Goal: Task Accomplishment & Management: Complete application form

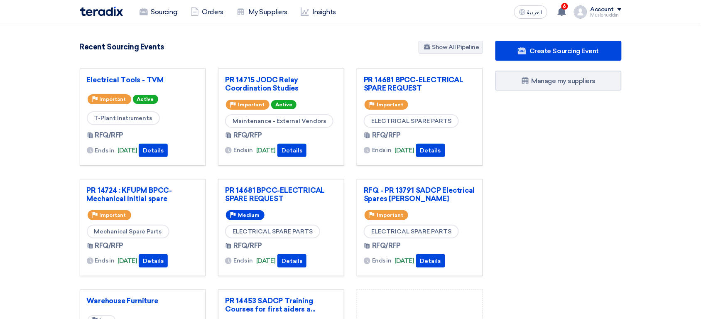
click at [168, 20] on link "Sourcing" at bounding box center [158, 12] width 51 height 18
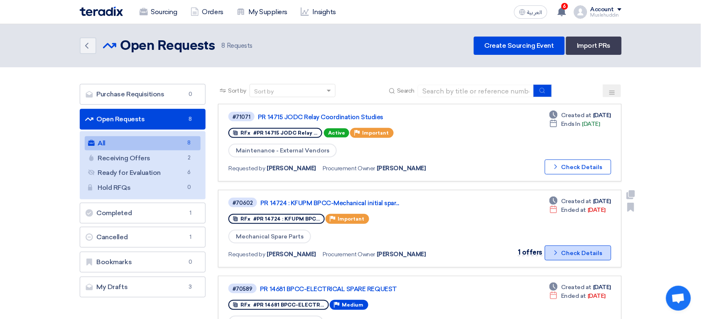
click at [595, 249] on button "Check details Check Details" at bounding box center [578, 252] width 66 height 15
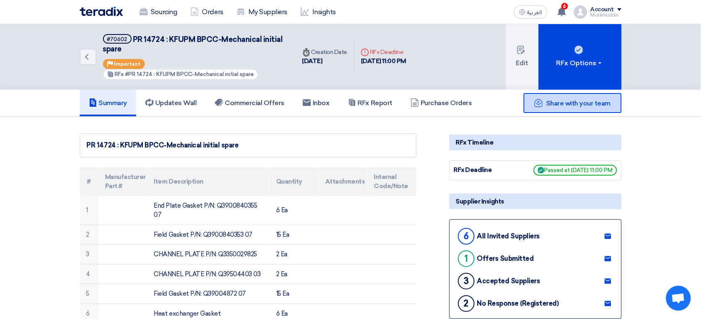
click at [565, 99] on span "Share with your team" at bounding box center [578, 103] width 64 height 8
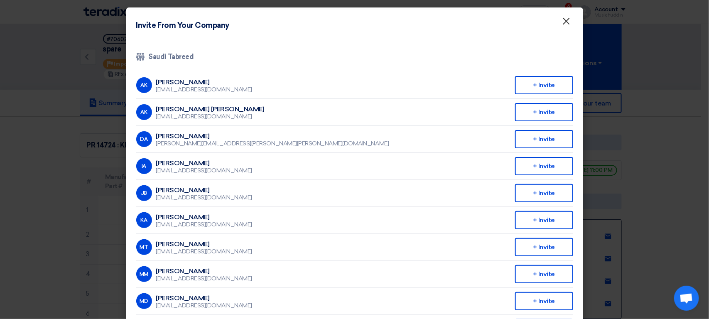
click at [565, 18] on span "×" at bounding box center [566, 23] width 8 height 17
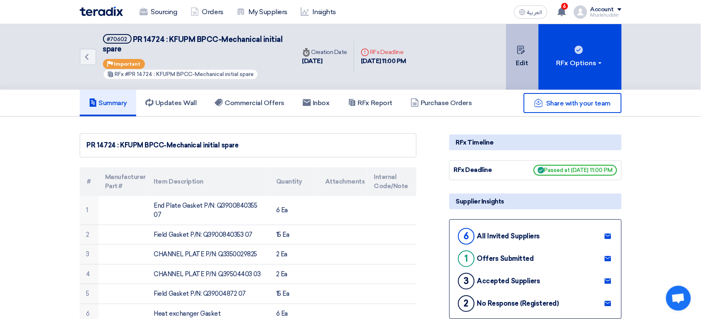
click at [528, 62] on button "Edit" at bounding box center [522, 57] width 32 height 66
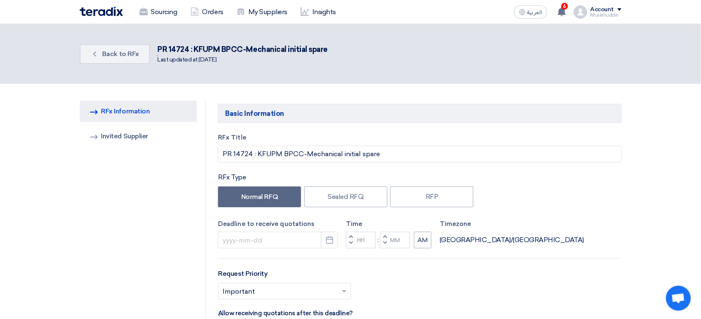
type input "7/31/2025"
type input "11"
type input "00"
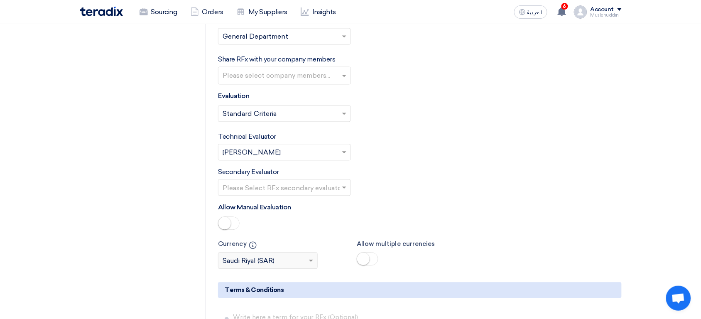
scroll to position [5108, 0]
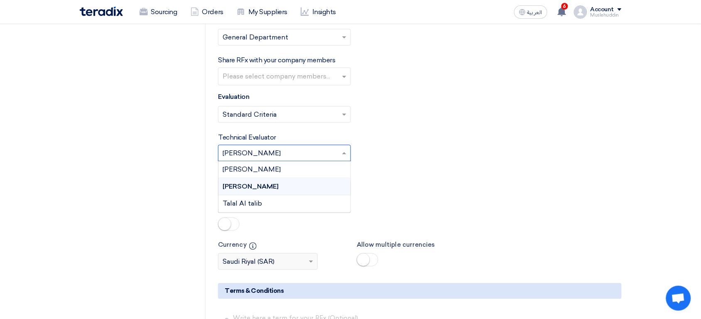
click at [302, 161] on input "text" at bounding box center [280, 154] width 115 height 14
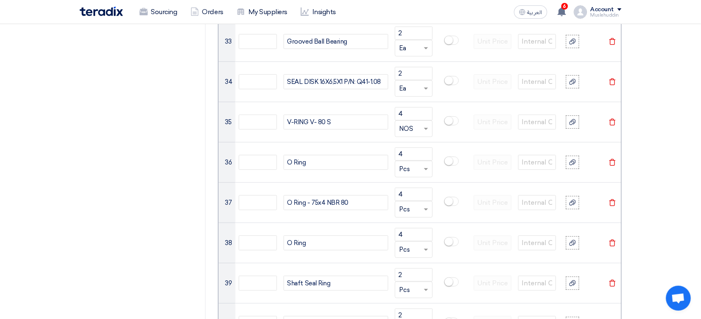
scroll to position [0, 0]
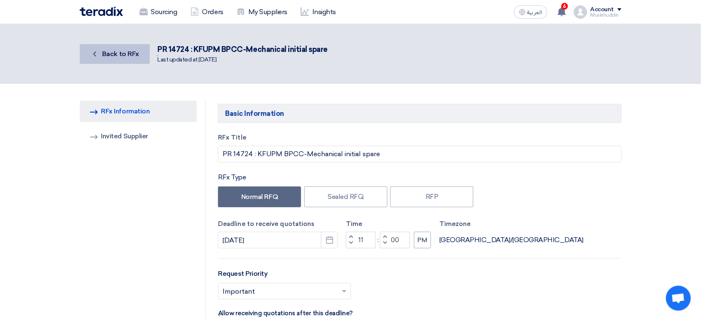
click at [130, 50] on span "Back to RFx" at bounding box center [120, 54] width 37 height 8
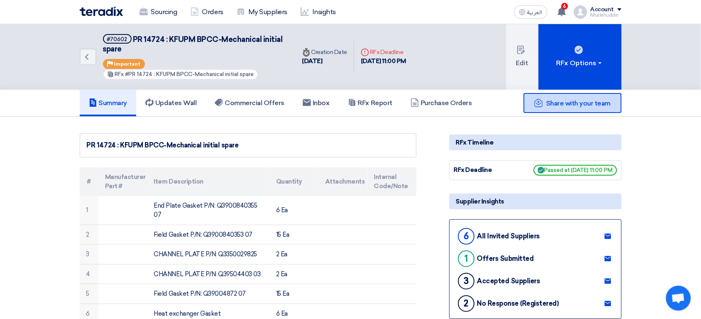
click at [587, 100] on span "Share with your team" at bounding box center [578, 103] width 64 height 8
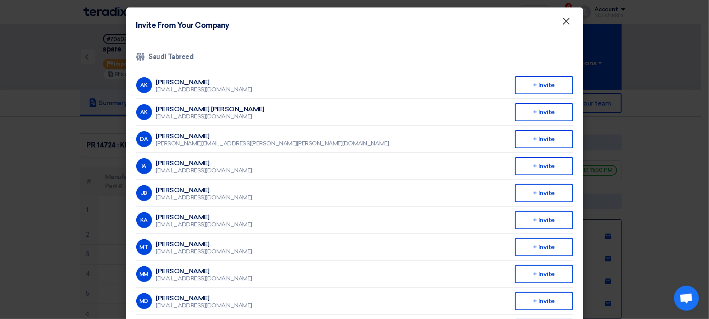
click at [562, 22] on span "×" at bounding box center [566, 23] width 8 height 17
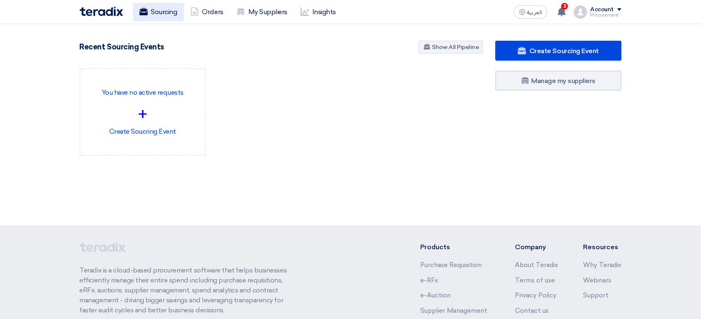
click at [157, 13] on link "Sourcing" at bounding box center [158, 12] width 51 height 18
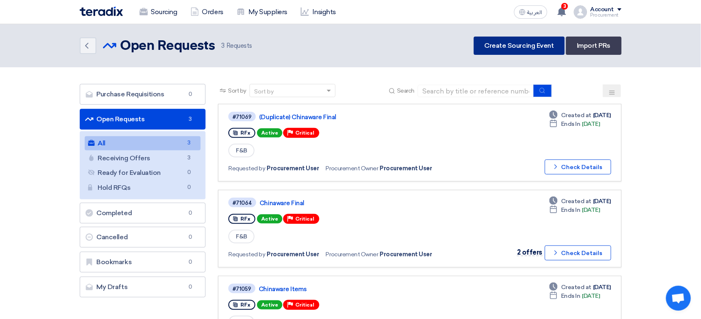
click at [534, 49] on link "Create Sourcing Event" at bounding box center [519, 46] width 91 height 18
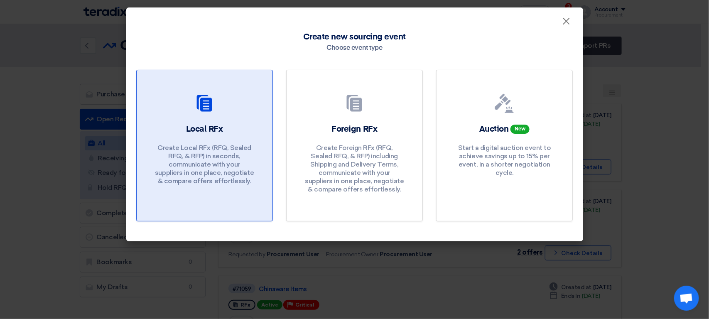
click at [213, 152] on p "Create Local RFx (RFQ, Sealed RFQ, & RFP) in seconds, communicate with your sup…" at bounding box center [204, 165] width 100 height 42
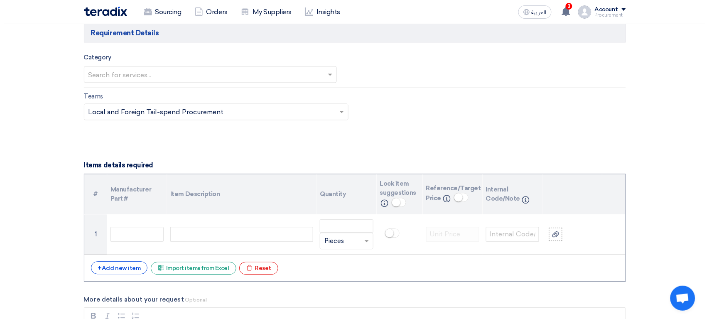
scroll to position [481, 0]
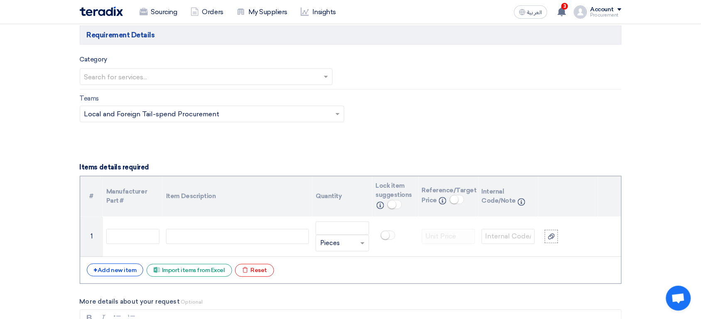
click at [204, 264] on div "+ Add new item Excel file Import items from Excel Excel file Reset" at bounding box center [351, 269] width 528 height 13
click at [200, 269] on div "Excel file Import items from Excel" at bounding box center [190, 270] width 86 height 13
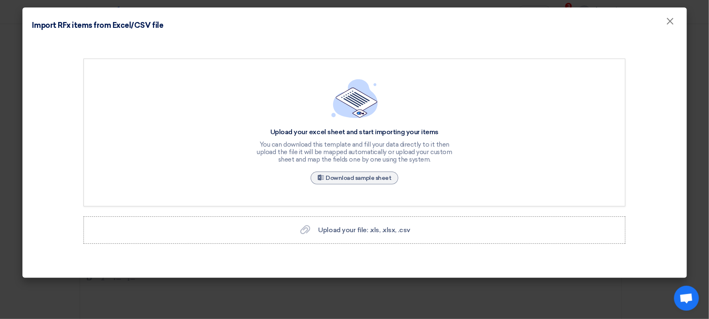
click at [247, 213] on div "Upload your excel sheet and start importing your items You can download this te…" at bounding box center [354, 151] width 554 height 185
click at [235, 230] on label "Upload your file: .xls, .xlsx, .csv Upload your file: .xls, .xlsx, .csv" at bounding box center [354, 229] width 542 height 27
click at [0, 0] on input "Upload your file: .xls, .xlsx, .csv Upload your file: .xls, .xlsx, .csv" at bounding box center [0, 0] width 0 height 0
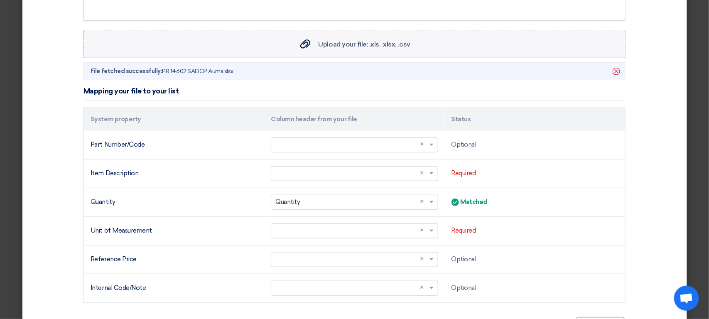
scroll to position [186, 0]
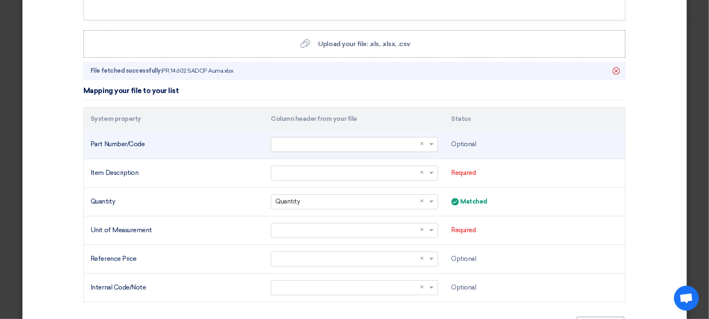
click at [319, 143] on input "text" at bounding box center [349, 144] width 149 height 14
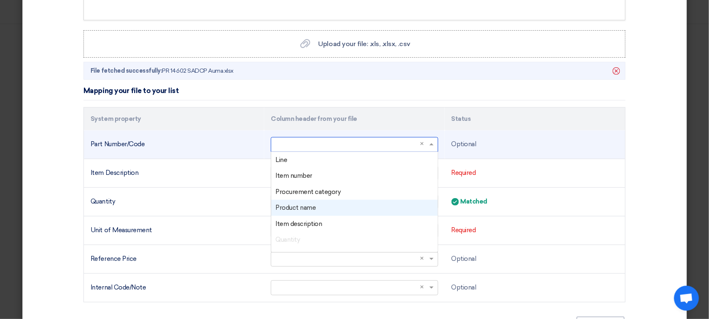
click at [340, 209] on div "Product name" at bounding box center [354, 208] width 166 height 16
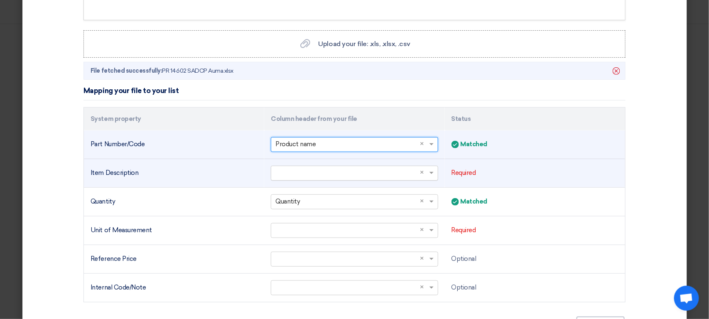
click at [306, 177] on input "text" at bounding box center [349, 173] width 149 height 14
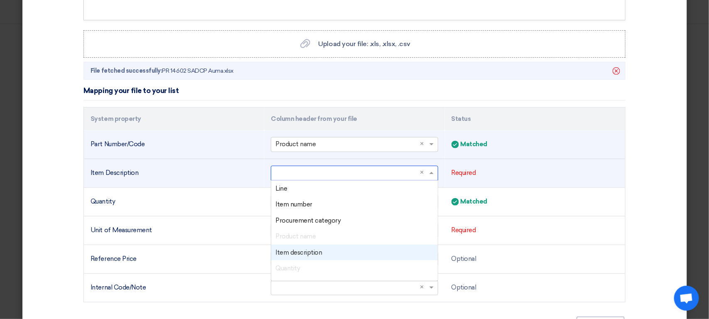
click at [309, 254] on span "Item description" at bounding box center [298, 252] width 46 height 7
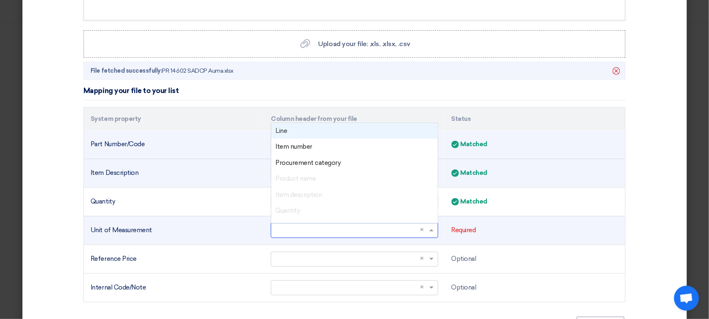
click at [313, 227] on input "text" at bounding box center [349, 230] width 149 height 14
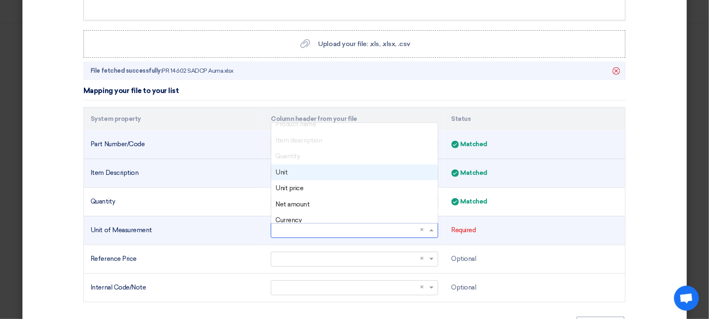
scroll to position [63, 0]
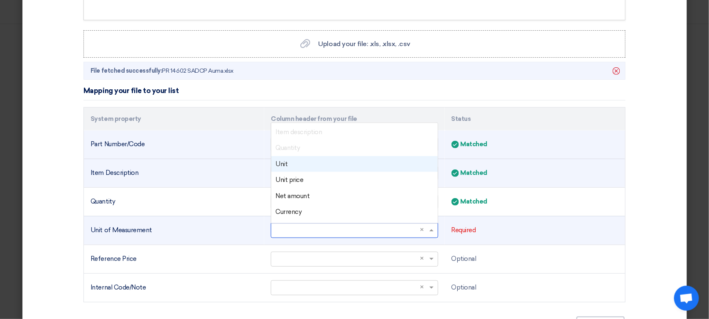
click at [303, 170] on div "Unit" at bounding box center [354, 164] width 166 height 16
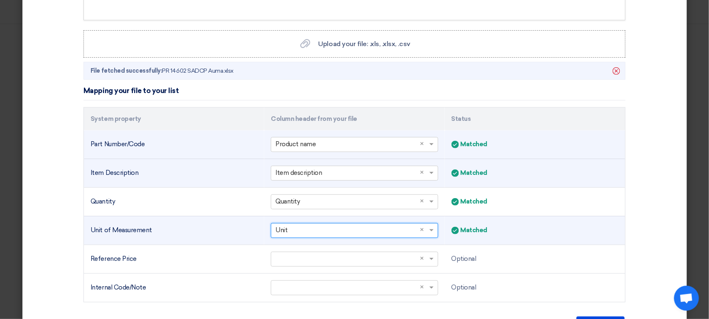
scroll to position [240, 0]
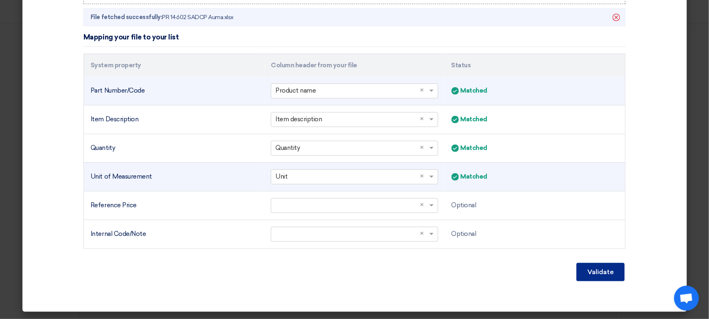
click at [590, 277] on button "Validate" at bounding box center [600, 272] width 48 height 18
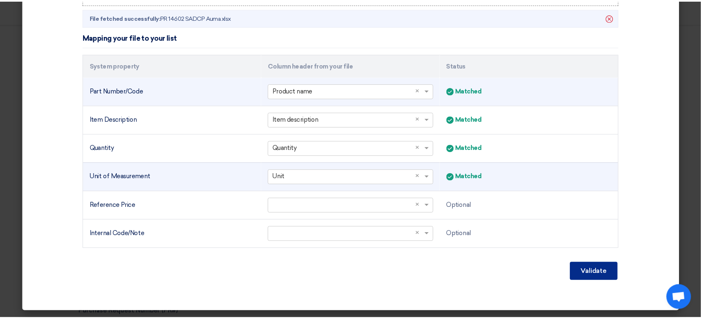
scroll to position [159, 0]
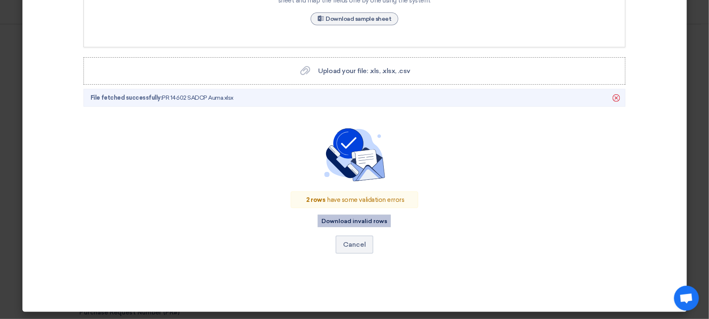
click at [379, 224] on button "Download invalid rows" at bounding box center [354, 221] width 73 height 12
click at [344, 245] on button "Cancel" at bounding box center [354, 244] width 38 height 18
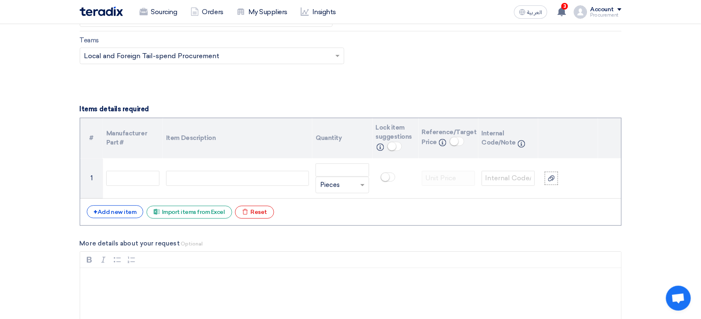
scroll to position [538, 0]
click at [123, 133] on th "Manufacturer Part #" at bounding box center [133, 138] width 60 height 41
copy thead "Manufacturer Part #"
